Goal: Transaction & Acquisition: Purchase product/service

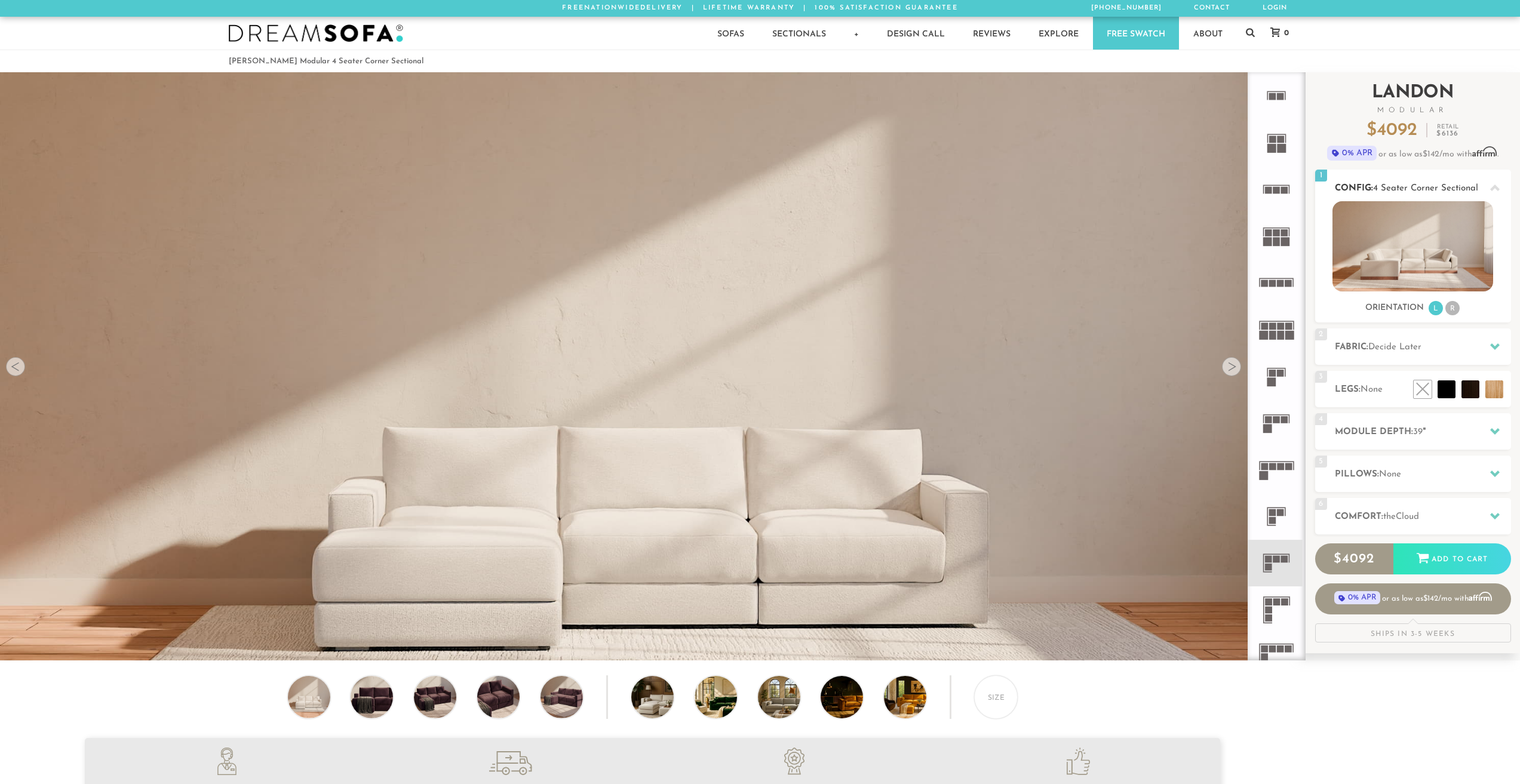
click at [1454, 311] on li "R" at bounding box center [1453, 308] width 14 height 14
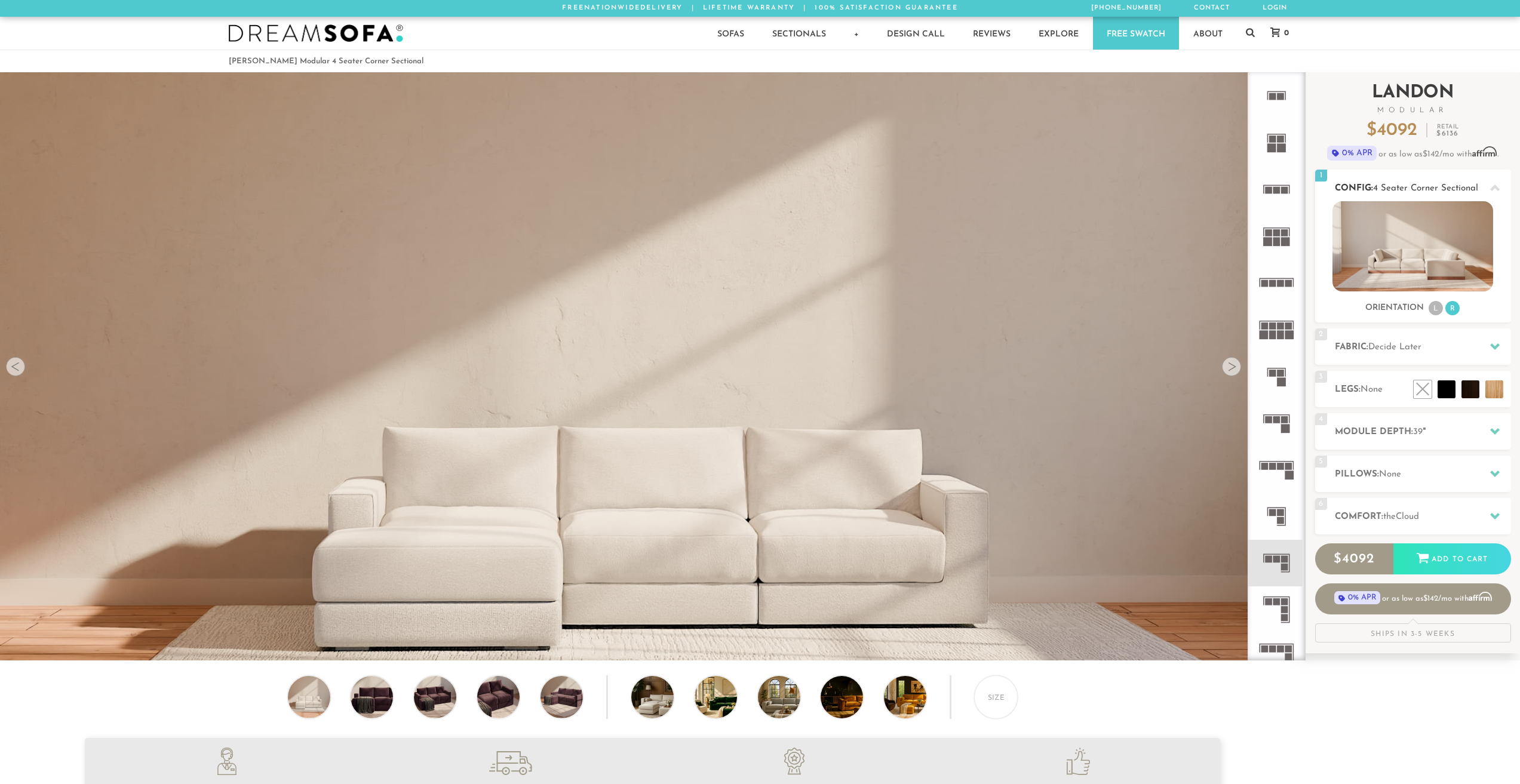
click at [1433, 308] on li "L" at bounding box center [1436, 308] width 14 height 14
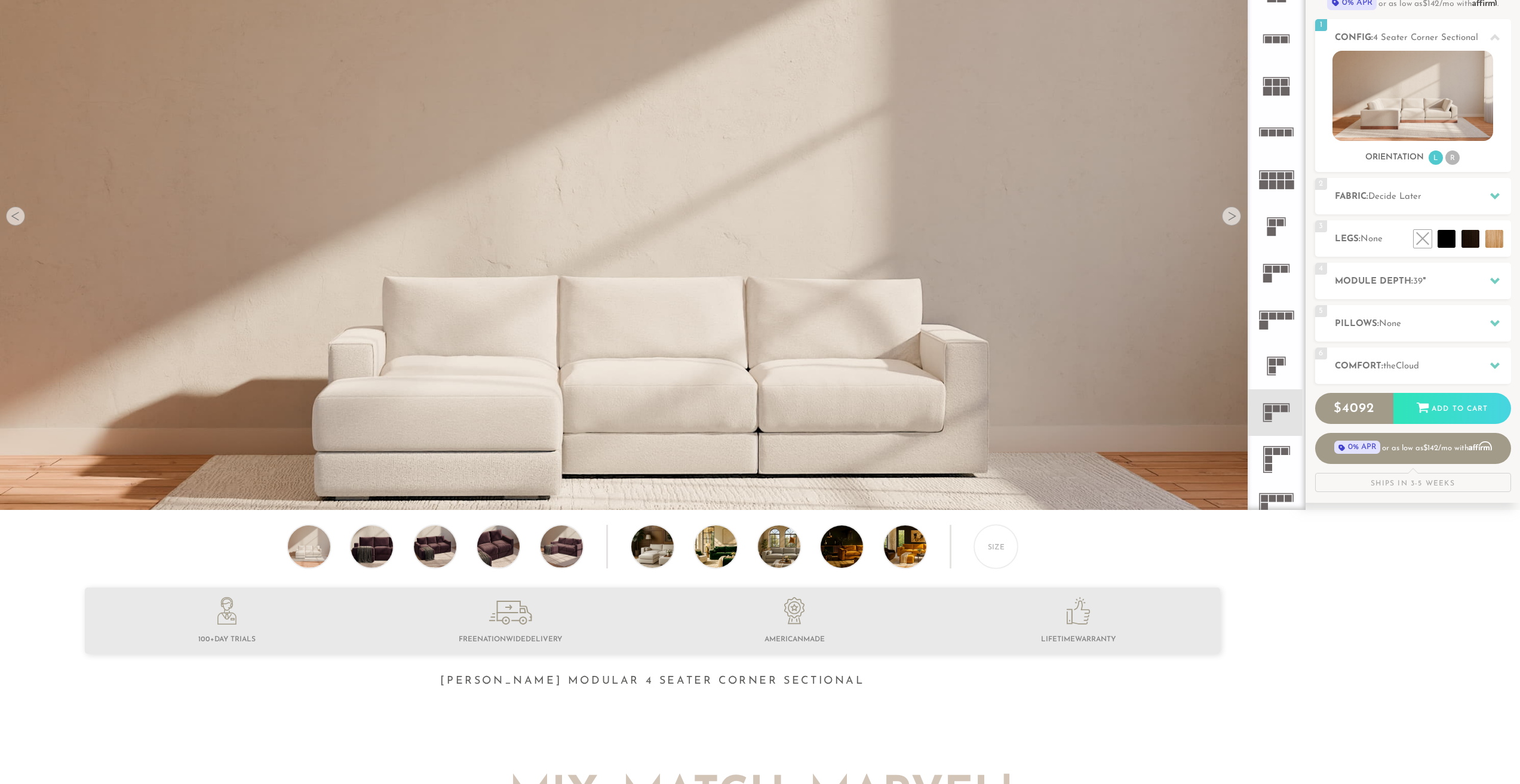
scroll to position [149, 0]
click at [1279, 459] on icon at bounding box center [1276, 461] width 47 height 47
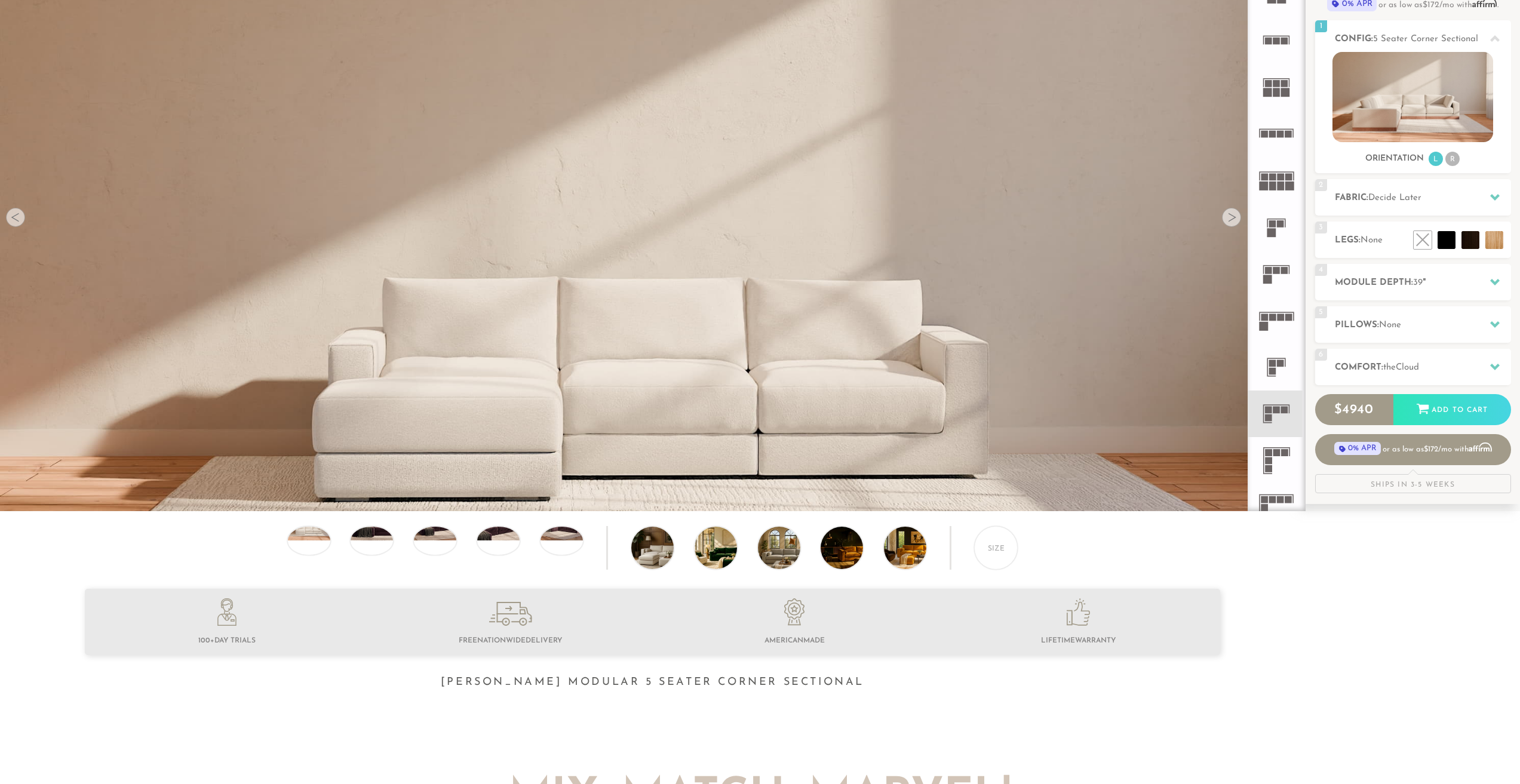
click at [1273, 433] on icon at bounding box center [1276, 414] width 47 height 47
click at [1276, 451] on rect at bounding box center [1276, 452] width 7 height 7
click at [1279, 412] on rect at bounding box center [1276, 410] width 7 height 7
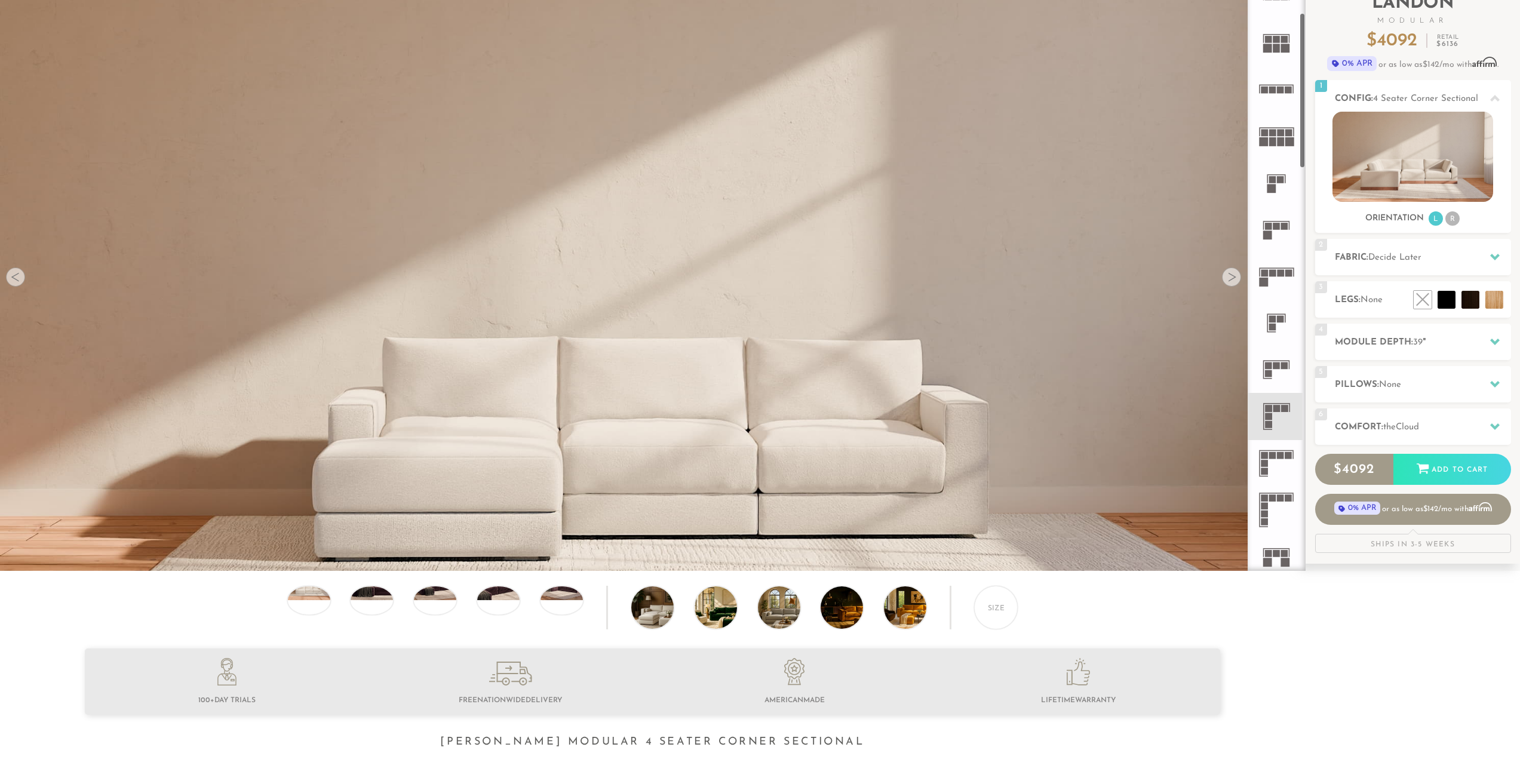
scroll to position [119, 0]
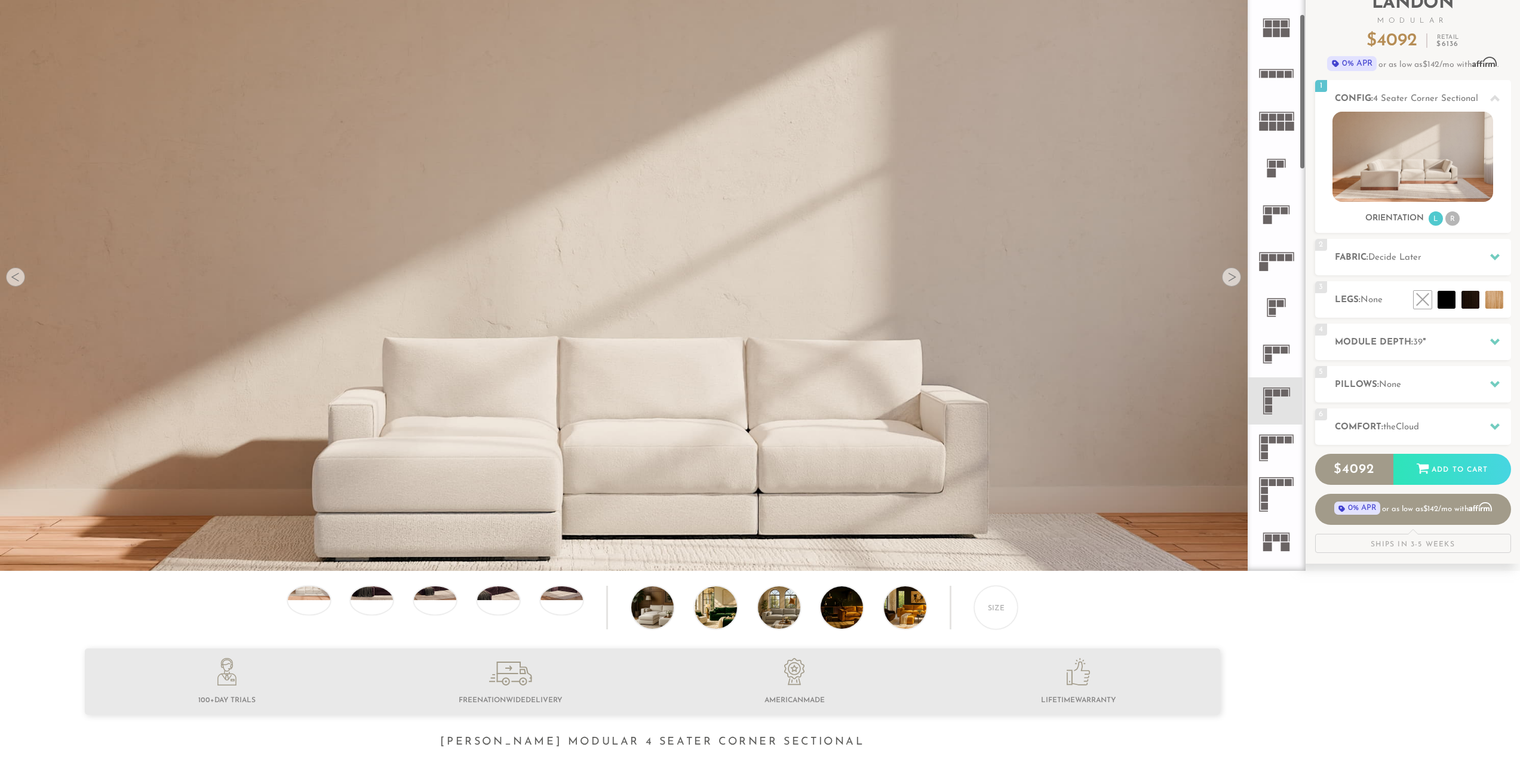
click at [1281, 357] on icon at bounding box center [1276, 355] width 47 height 47
click at [1276, 397] on icon at bounding box center [1276, 401] width 47 height 47
click at [1271, 398] on rect at bounding box center [1268, 401] width 7 height 7
click at [1272, 371] on icon at bounding box center [1276, 355] width 47 height 47
click at [1272, 400] on rect at bounding box center [1268, 401] width 7 height 7
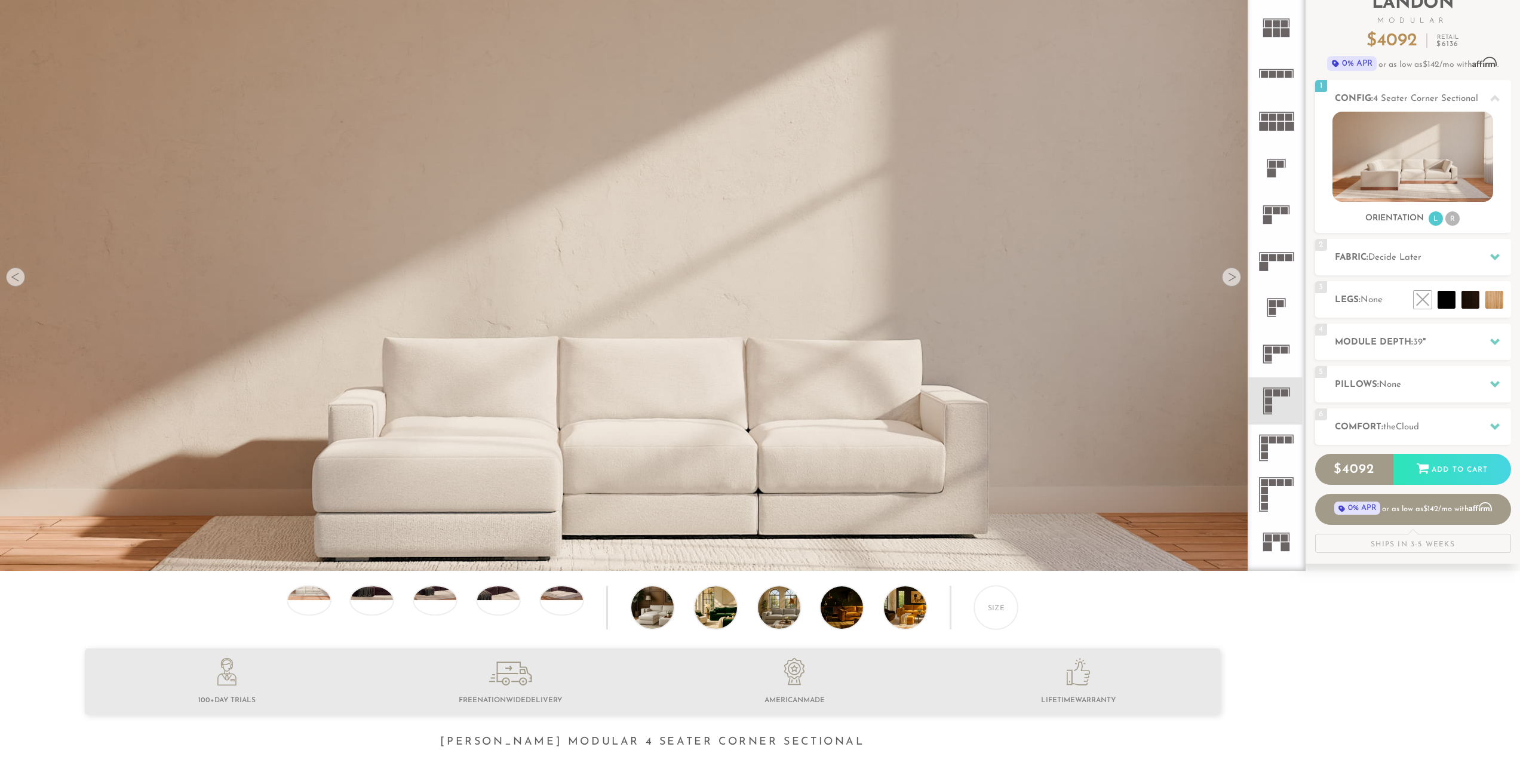
click at [1276, 354] on rect at bounding box center [1276, 350] width 7 height 7
click at [1273, 385] on icon at bounding box center [1276, 401] width 47 height 47
click at [1273, 357] on icon at bounding box center [1276, 355] width 47 height 47
click at [1287, 398] on icon at bounding box center [1276, 401] width 47 height 47
click at [1441, 422] on h2 "Comfort: the Cloud" at bounding box center [1423, 427] width 177 height 14
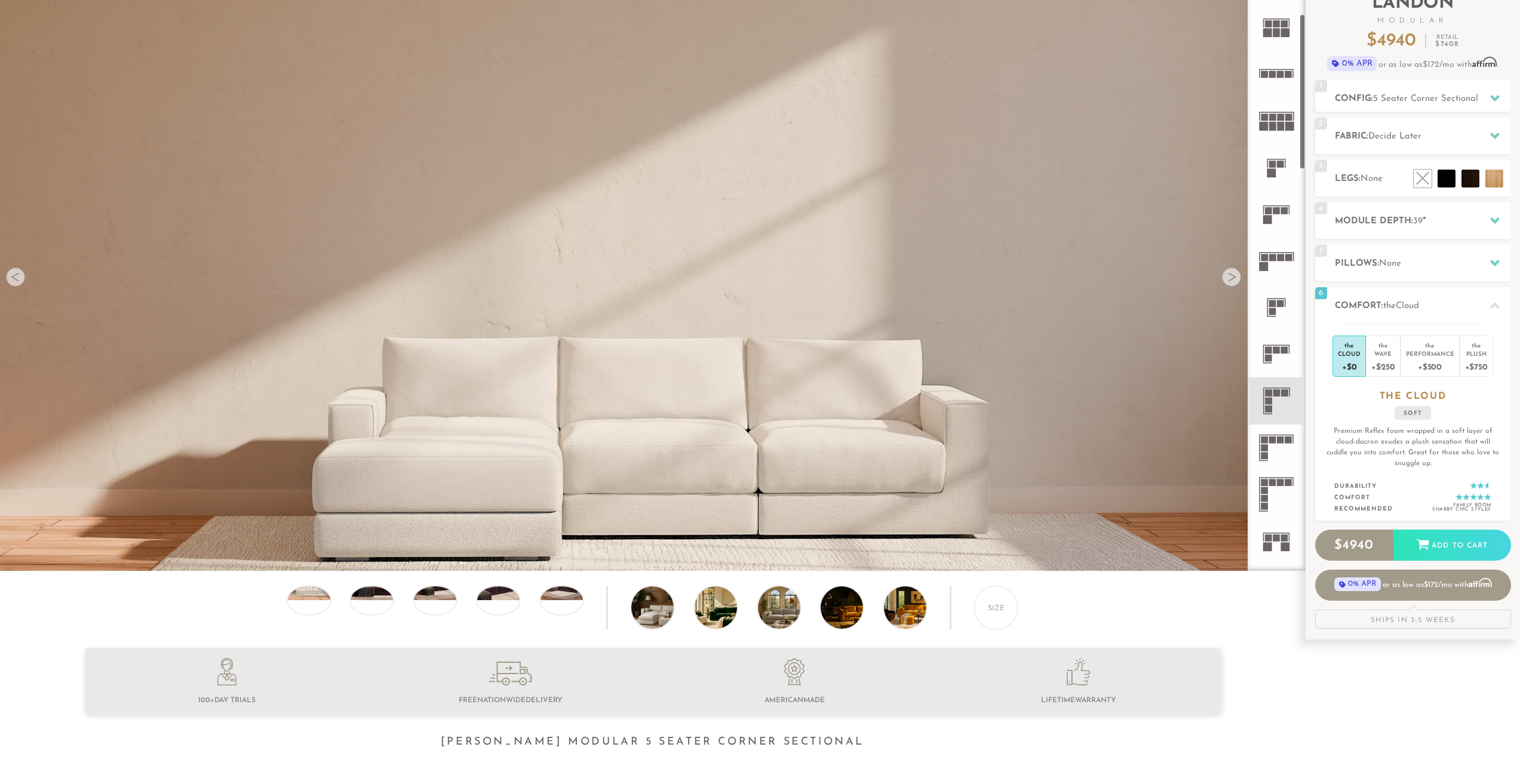
click at [1283, 369] on icon at bounding box center [1276, 355] width 47 height 47
click at [1404, 263] on h2 "Pillows: None" at bounding box center [1423, 264] width 177 height 14
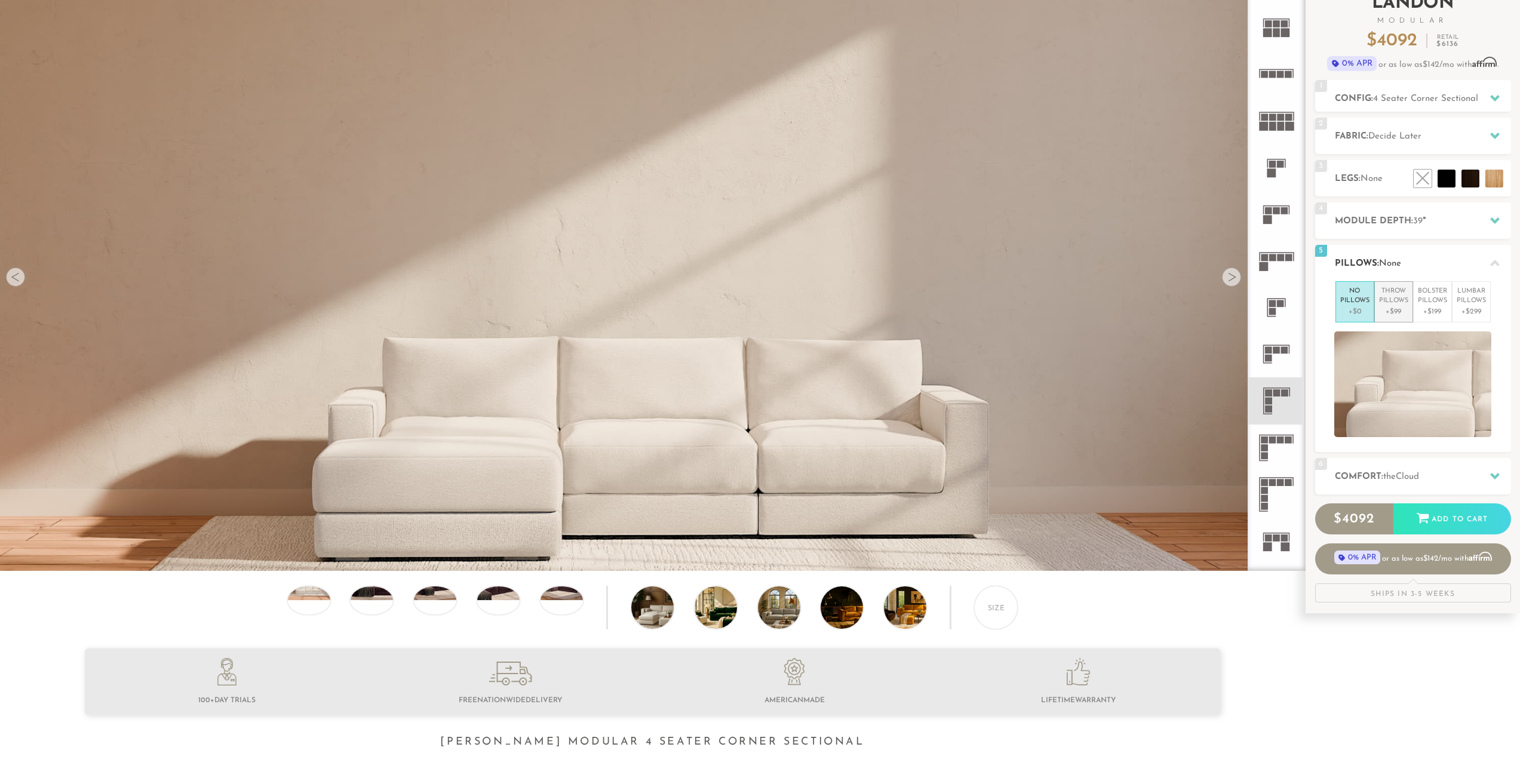
click at [1391, 311] on p "+$99" at bounding box center [1393, 312] width 29 height 11
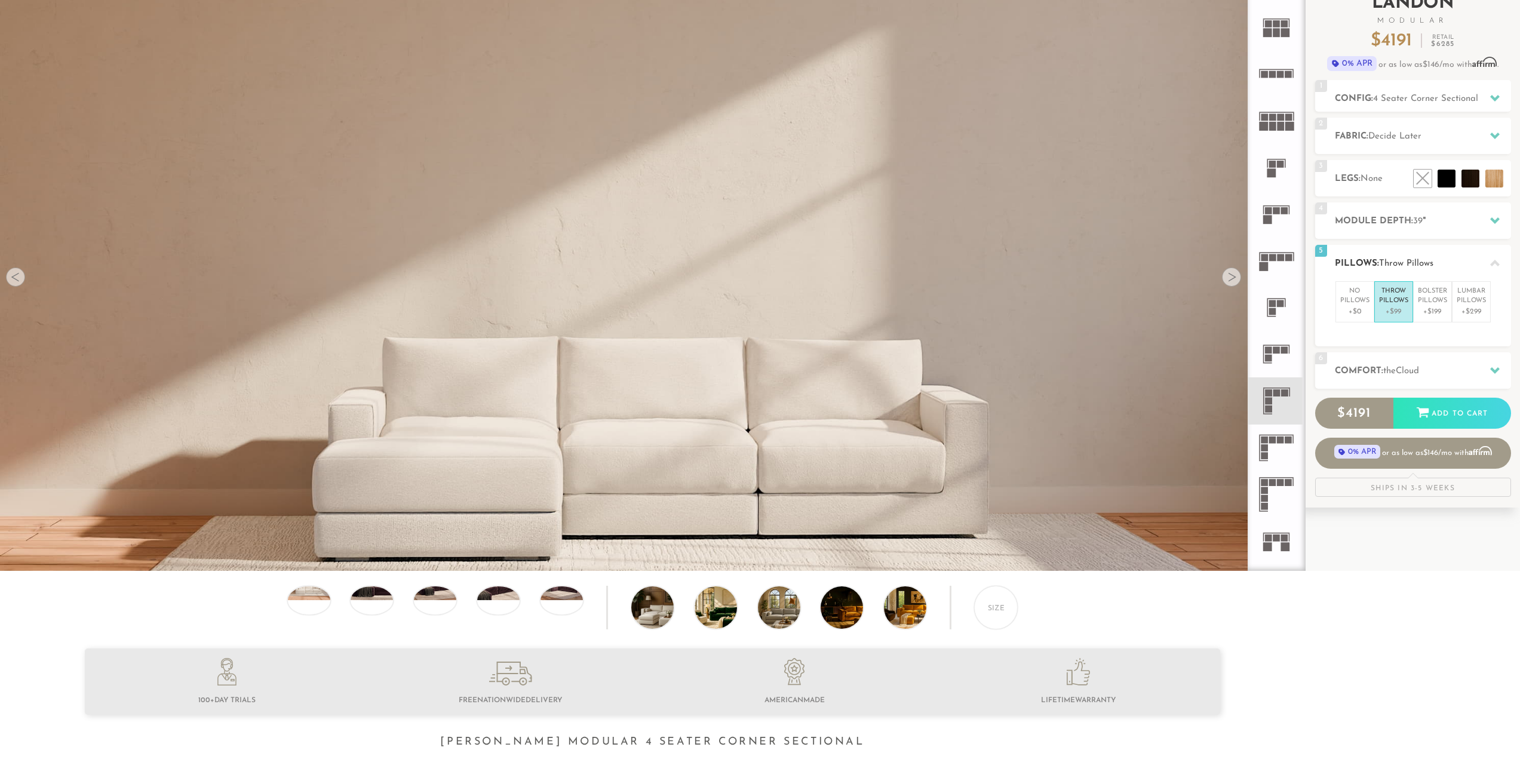
click at [1413, 266] on span "Throw Pillows" at bounding box center [1407, 263] width 55 height 9
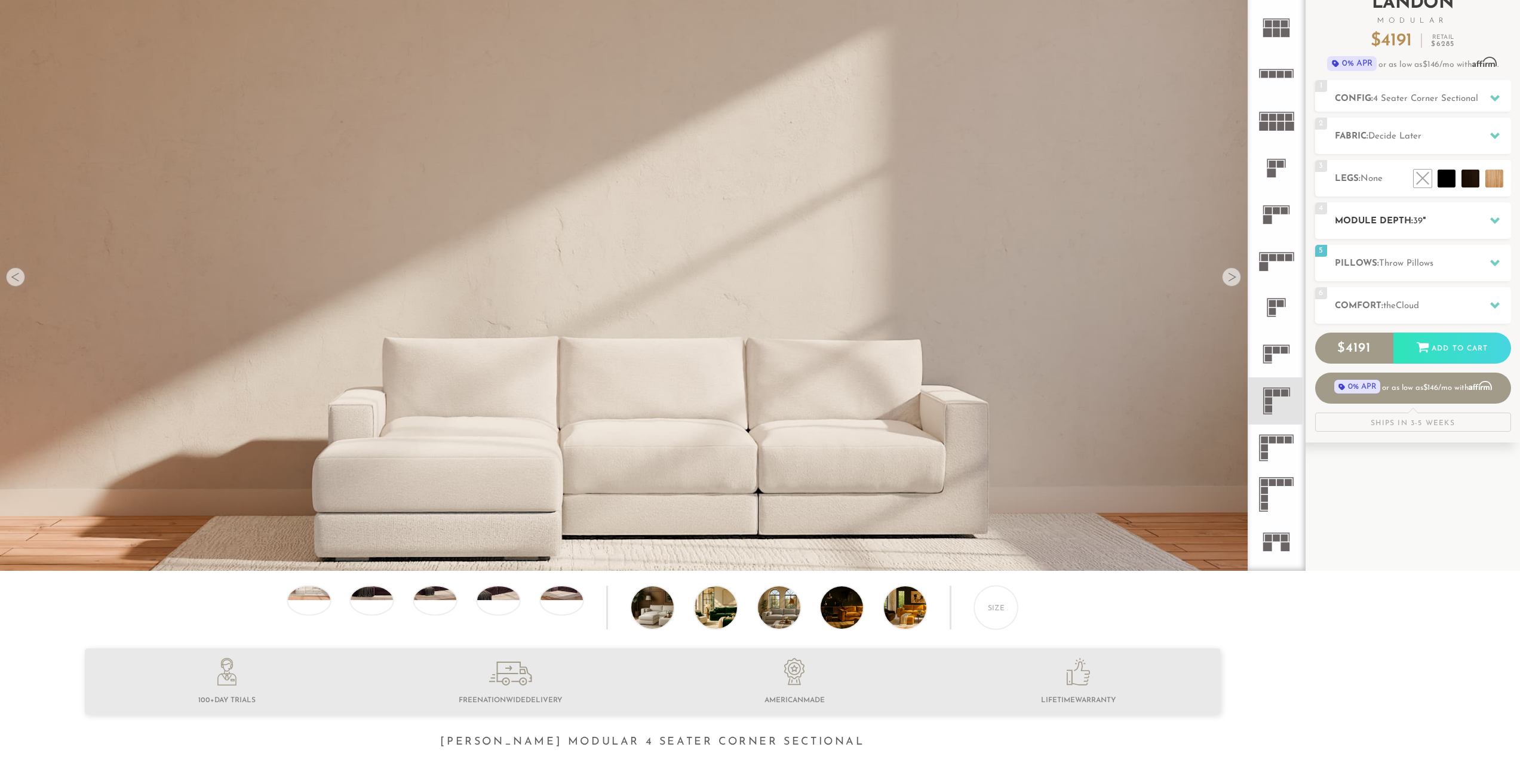
click at [1358, 232] on div "4 Module Depth: 39 "" at bounding box center [1413, 220] width 196 height 37
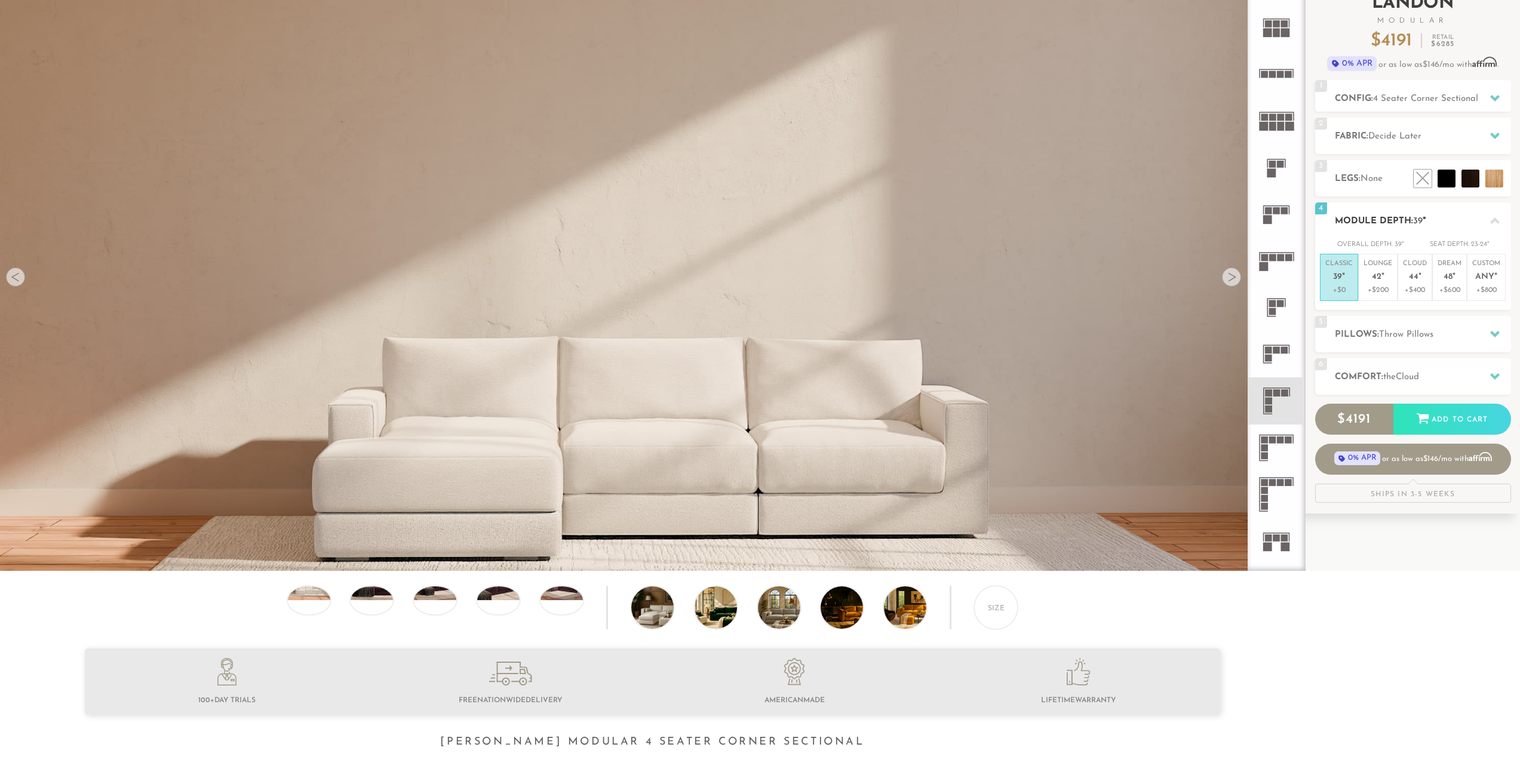
click at [1400, 218] on h2 "Module Depth: 39 "" at bounding box center [1423, 222] width 177 height 14
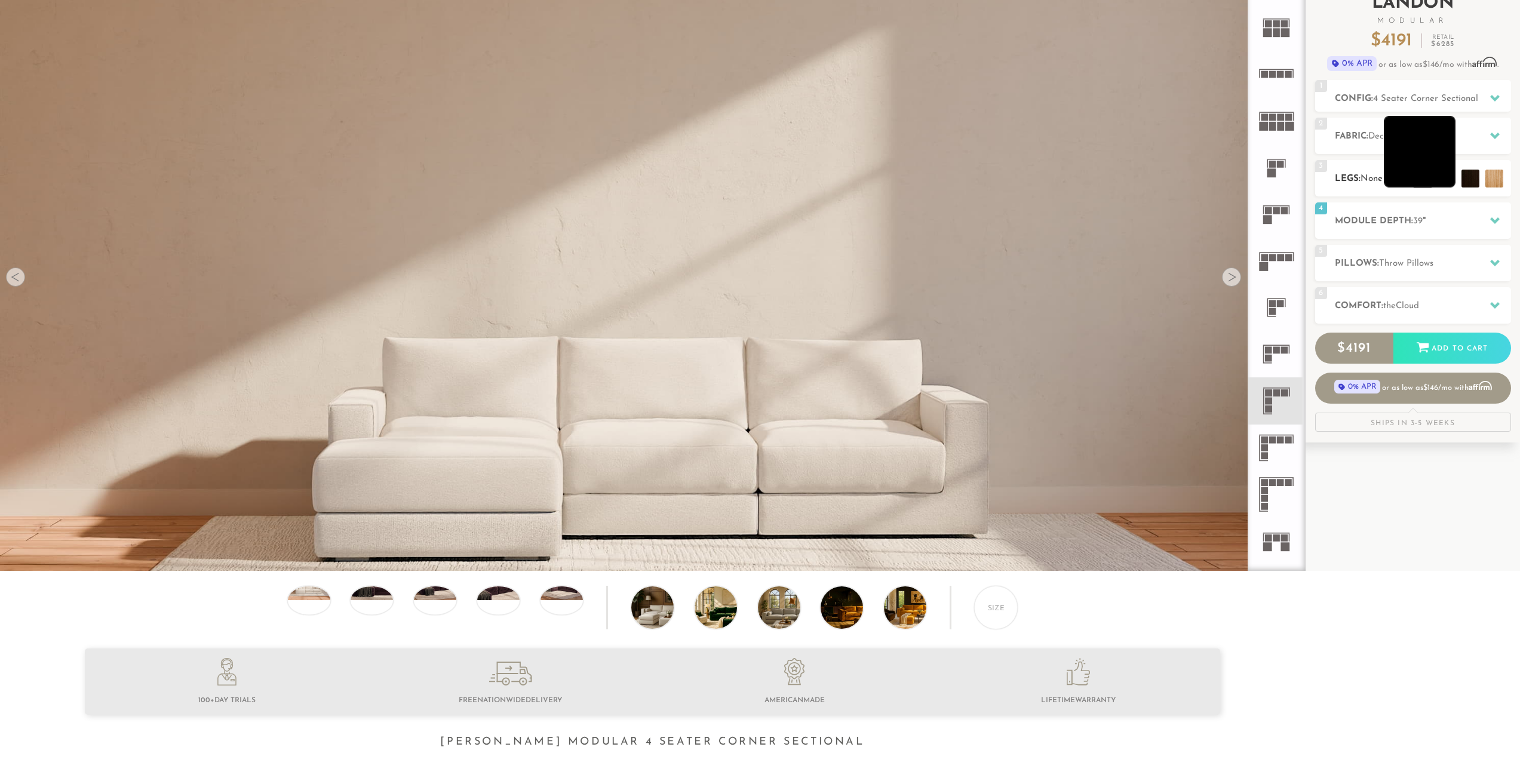
click at [1454, 176] on li at bounding box center [1420, 151] width 72 height 72
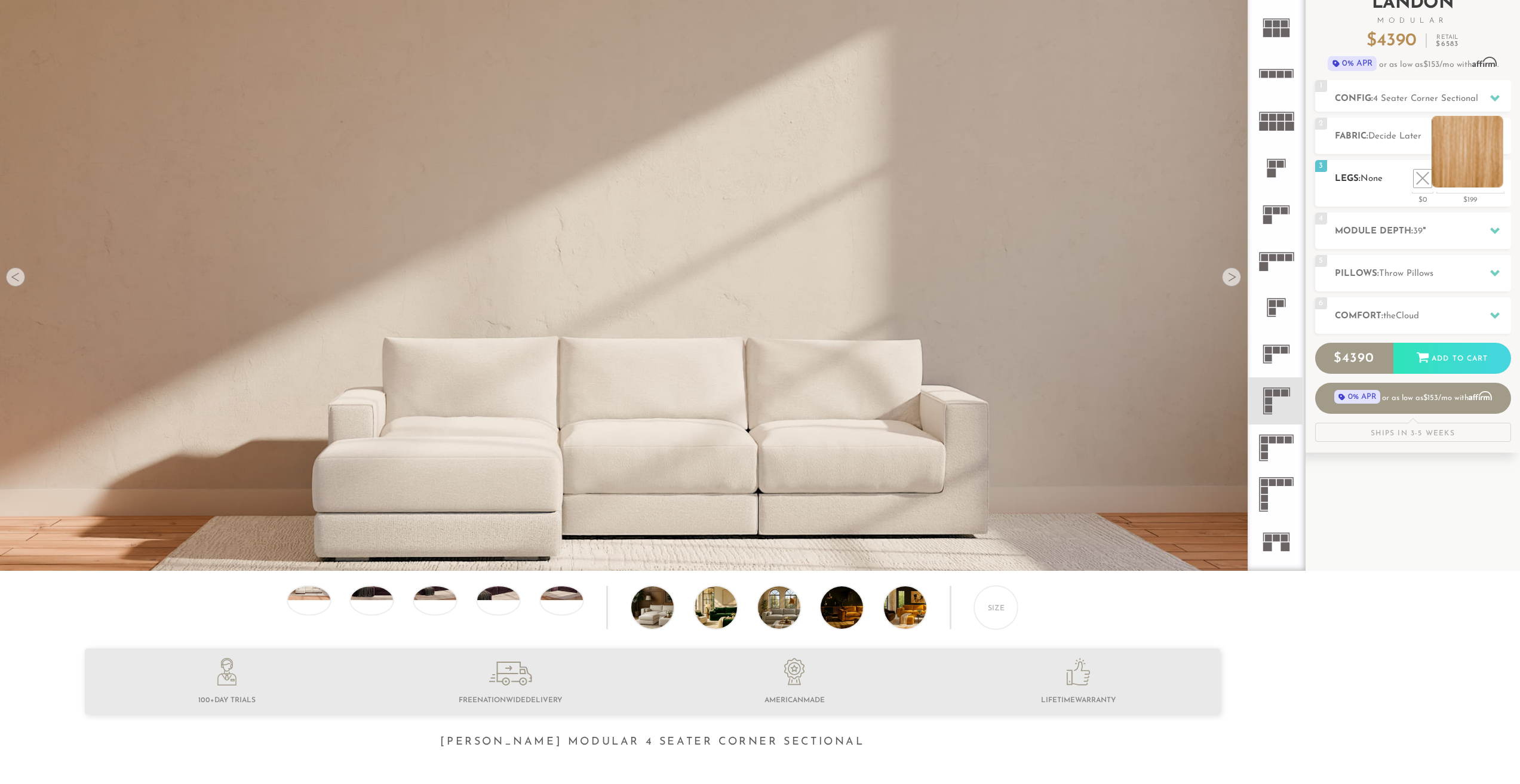
click at [1497, 179] on li at bounding box center [1468, 151] width 72 height 72
click at [1495, 172] on li at bounding box center [1468, 151] width 72 height 72
click at [1482, 171] on li at bounding box center [1468, 151] width 72 height 72
click at [1415, 151] on div "2 Fabric: Decide Later" at bounding box center [1413, 136] width 196 height 37
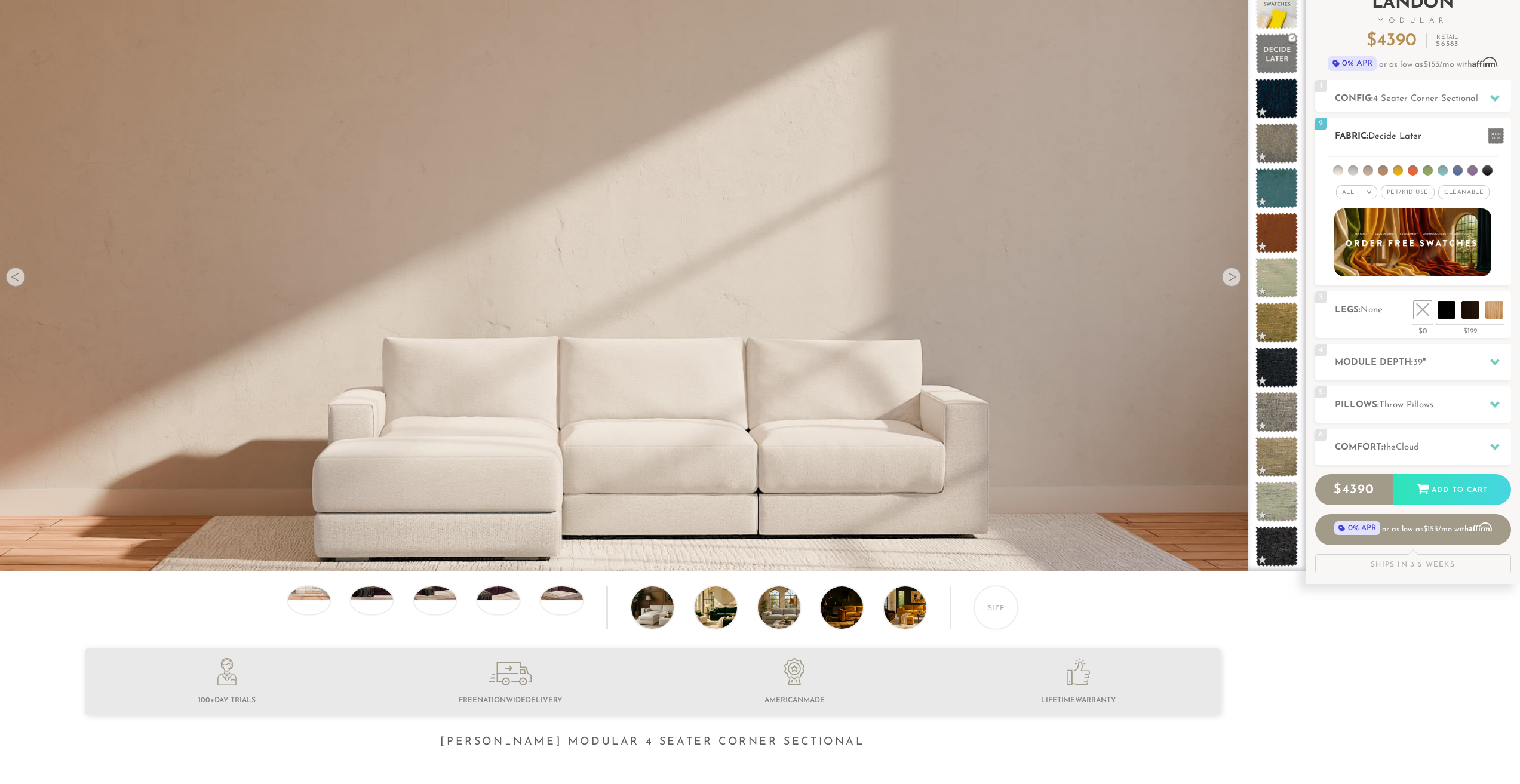
click at [1415, 151] on div "2 Fabric: Decide Later" at bounding box center [1413, 136] width 196 height 37
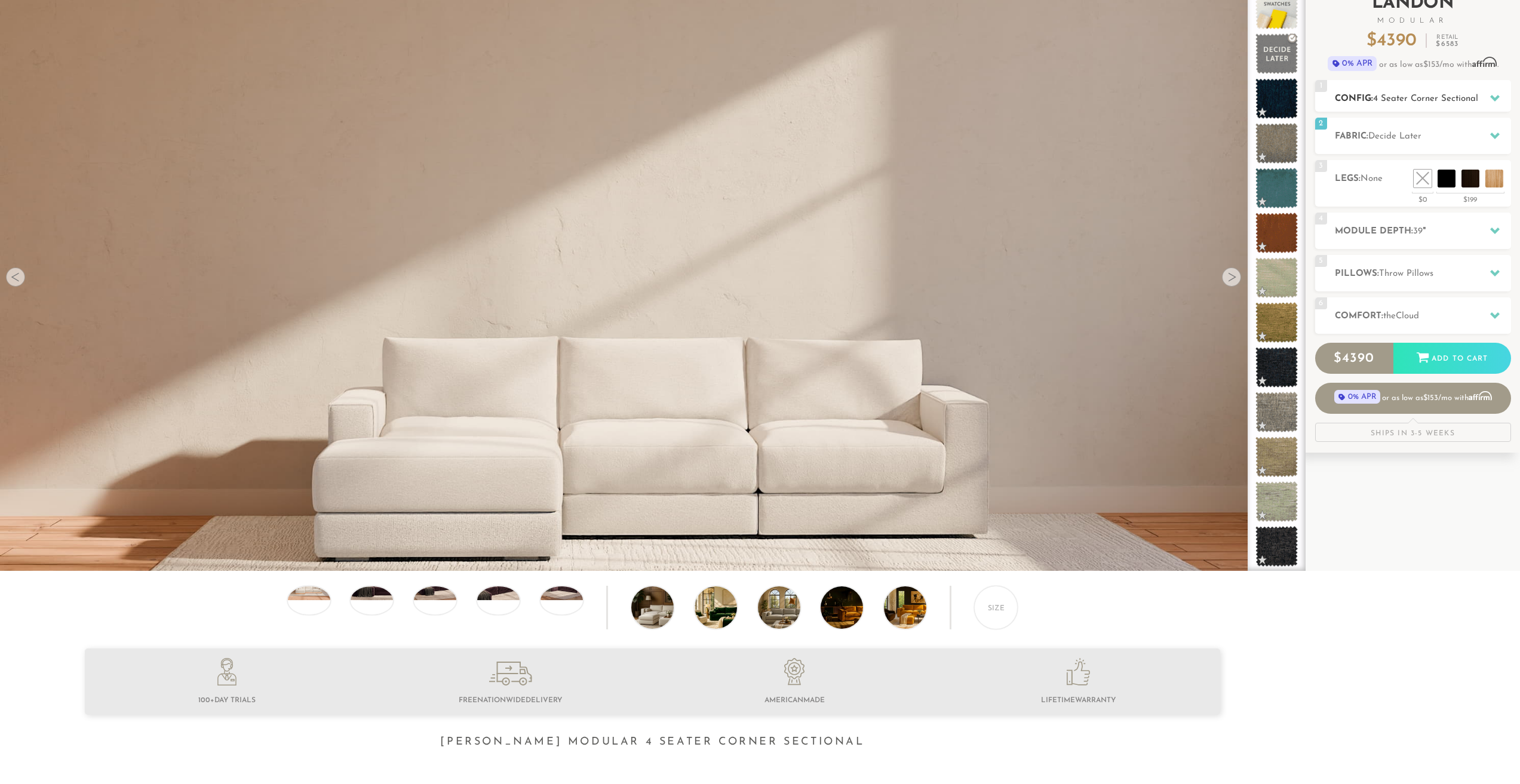
click at [1399, 105] on h2 "Config: 4 Seater Corner Sectional" at bounding box center [1423, 99] width 177 height 14
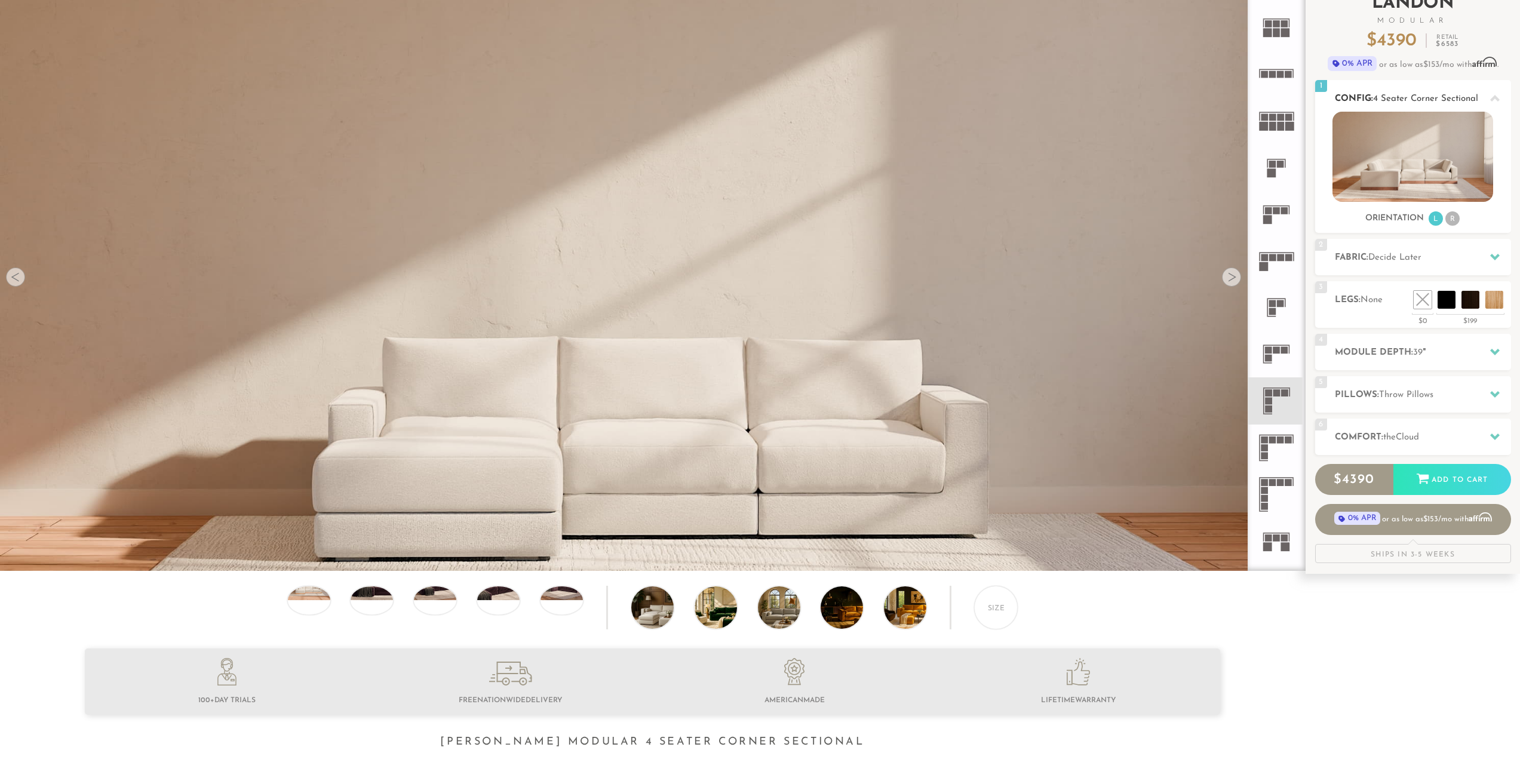
click at [1399, 105] on h2 "Config: 4 Seater Corner Sectional" at bounding box center [1423, 99] width 177 height 14
